Goal: Check status: Check status

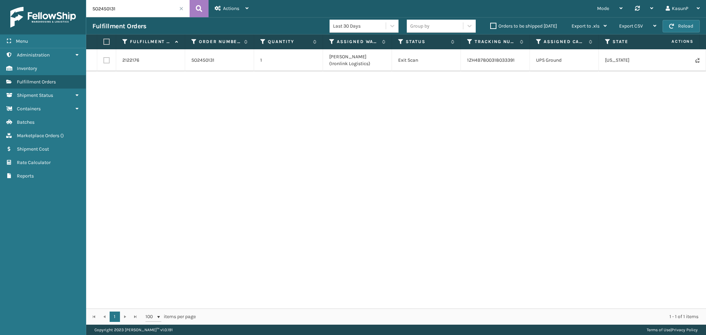
click at [101, 6] on input "SO2450131" at bounding box center [137, 8] width 103 height 17
paste input "752"
type input "SO2450752"
click at [198, 10] on icon at bounding box center [199, 8] width 7 height 10
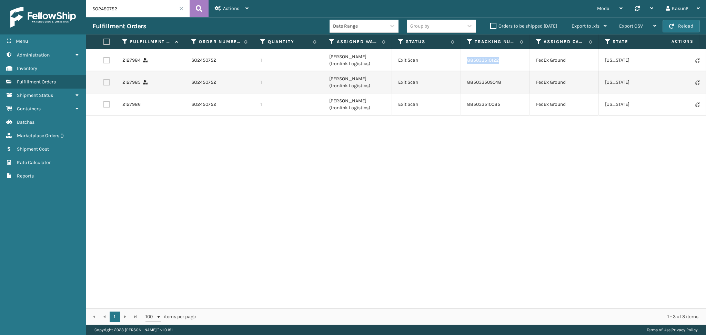
drag, startPoint x: 500, startPoint y: 61, endPoint x: 468, endPoint y: 62, distance: 31.8
click at [468, 62] on td "885033510122" at bounding box center [495, 60] width 69 height 22
copy link "885033510122"
click at [123, 62] on link "2127984" at bounding box center [131, 60] width 18 height 7
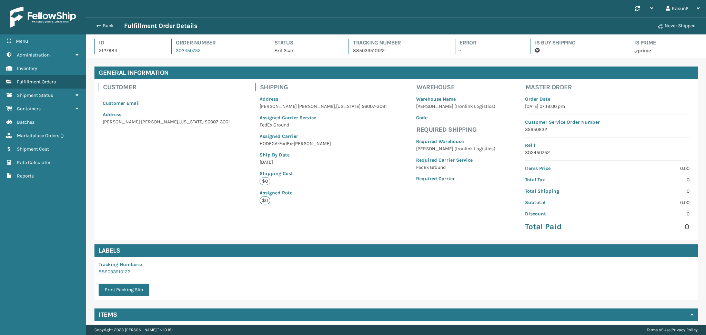
click at [97, 29] on div "Back Fulfillment Order Details" at bounding box center [373, 26] width 562 height 8
click at [97, 28] on span "button" at bounding box center [98, 25] width 4 height 5
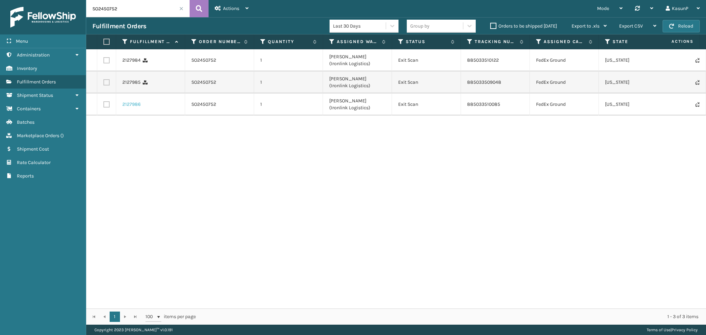
click at [132, 103] on link "2127986" at bounding box center [131, 104] width 18 height 7
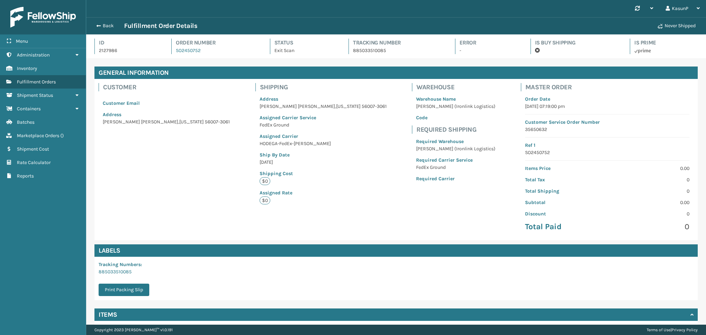
click at [375, 49] on p "885033510085" at bounding box center [398, 50] width 90 height 7
copy p "885033510085"
click at [103, 23] on button "Back" at bounding box center [108, 26] width 32 height 6
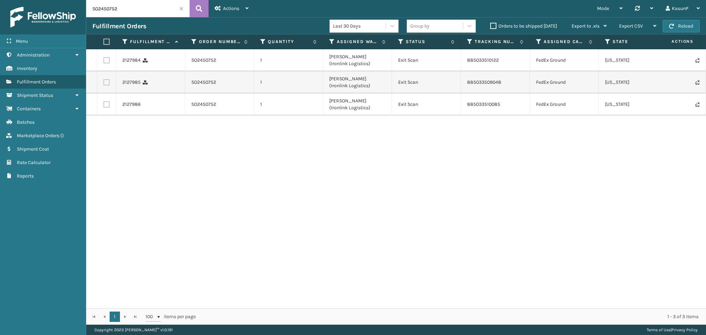
click at [110, 10] on input "SO2450752" at bounding box center [137, 8] width 103 height 17
paste input "89"
type input "SO2450789"
click at [200, 8] on icon at bounding box center [199, 8] width 7 height 10
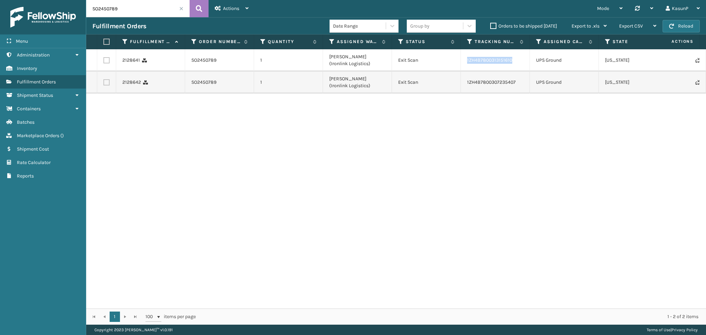
drag, startPoint x: 515, startPoint y: 60, endPoint x: 467, endPoint y: 63, distance: 47.3
click at [467, 63] on td "1ZH4B7800313151610" at bounding box center [495, 60] width 69 height 22
copy link "1ZH4B7800313151610"
click at [398, 209] on div "2128641 SO2450789 1 [PERSON_NAME] (Ironlink Logistics) Exit Scan 1ZH4B780031315…" at bounding box center [396, 178] width 620 height 259
